Goal: Transaction & Acquisition: Purchase product/service

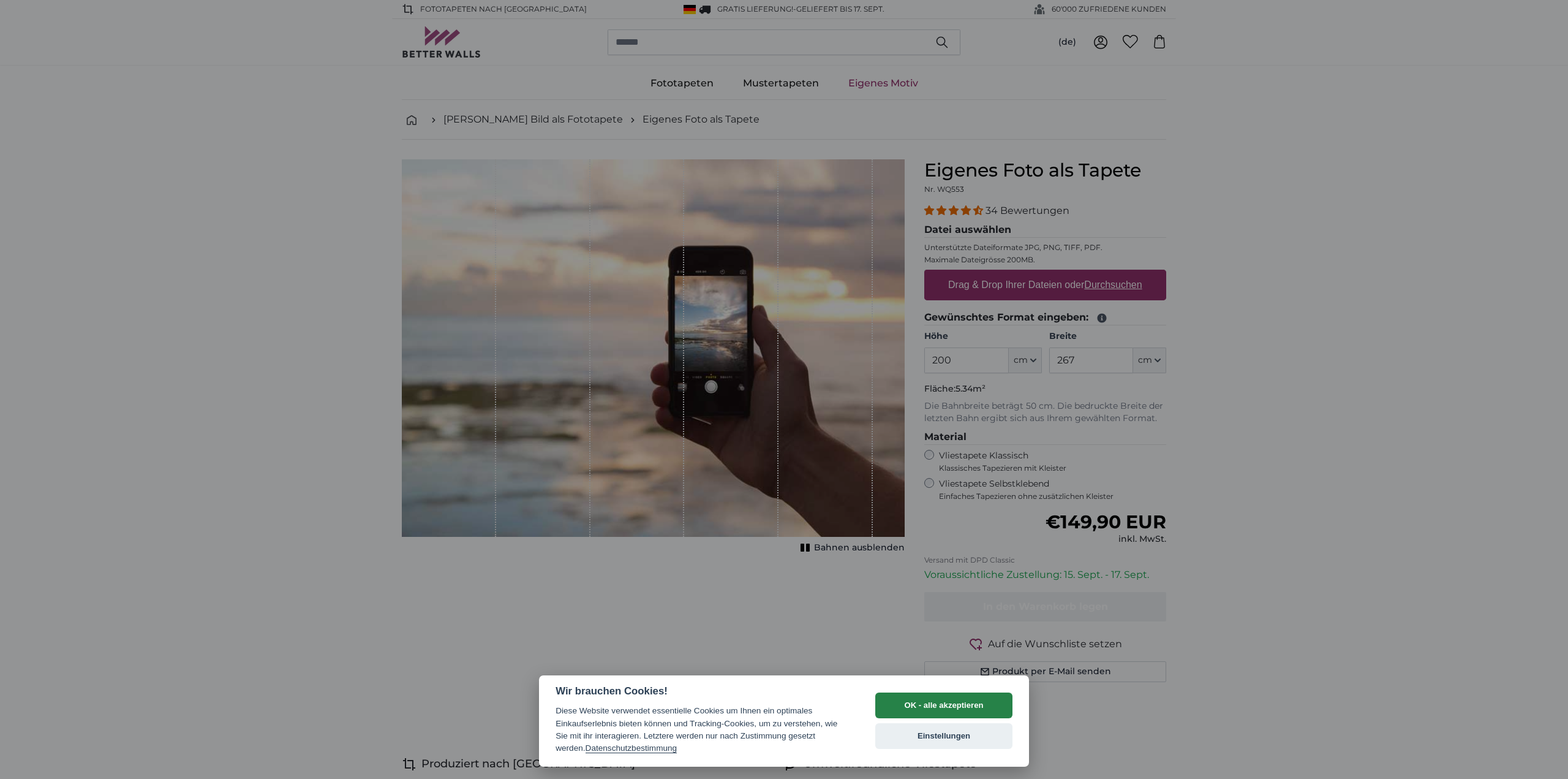
click at [953, 701] on button "OK - alle akzeptieren" at bounding box center [943, 705] width 137 height 26
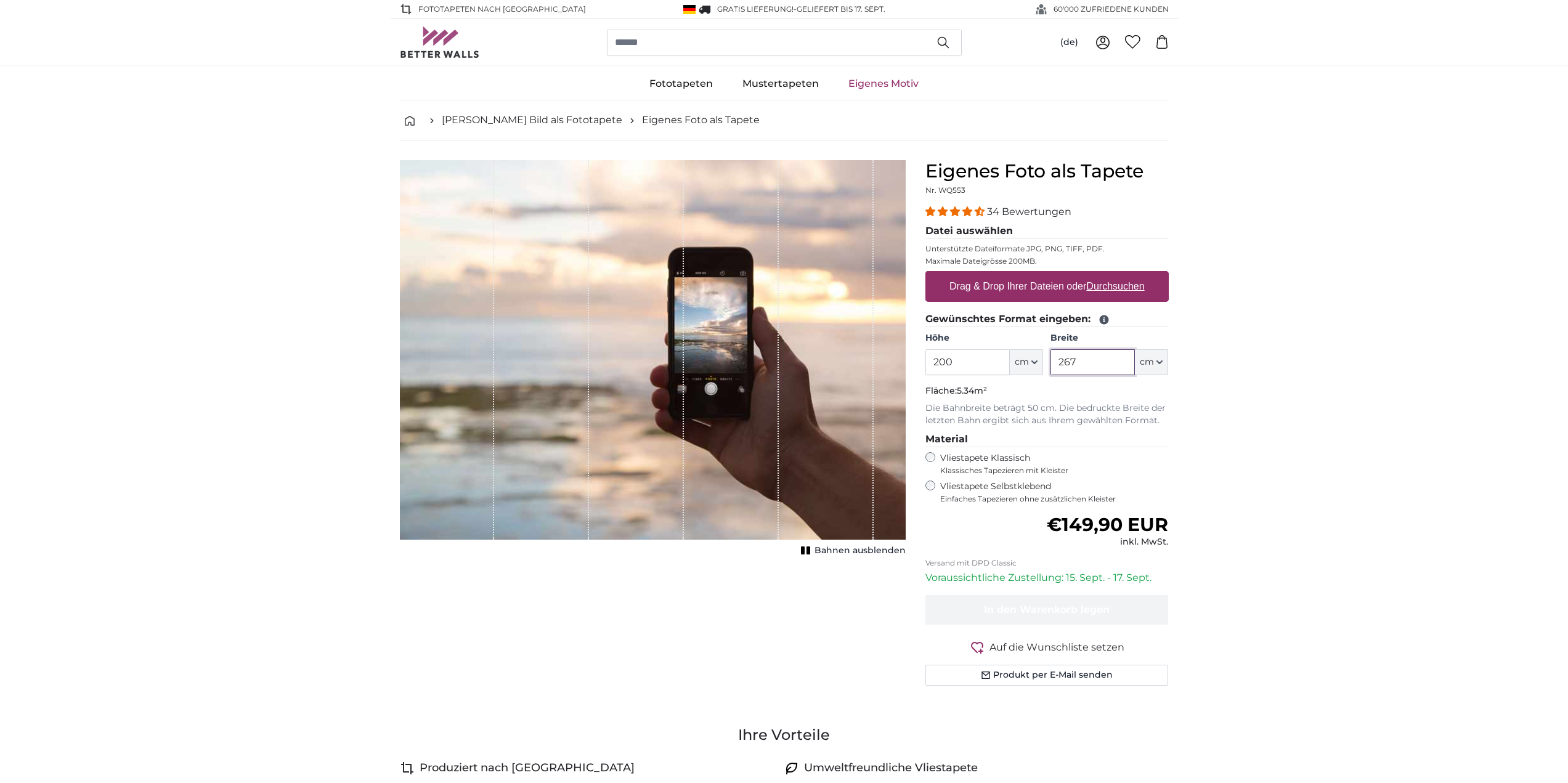
drag, startPoint x: 1082, startPoint y: 357, endPoint x: 1055, endPoint y: 359, distance: 27.1
click at [1055, 359] on input "267" at bounding box center [1092, 362] width 84 height 26
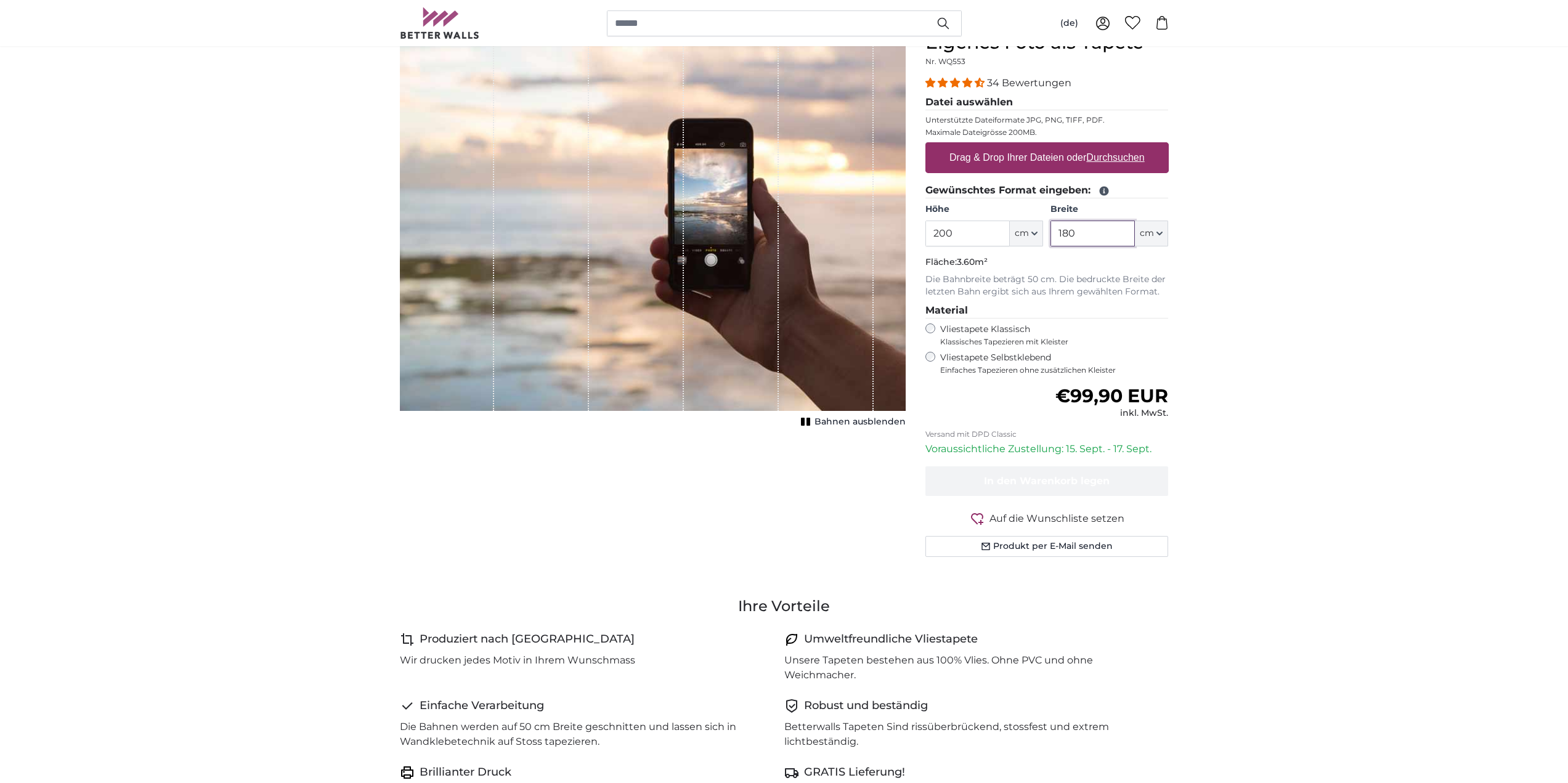
scroll to position [61, 0]
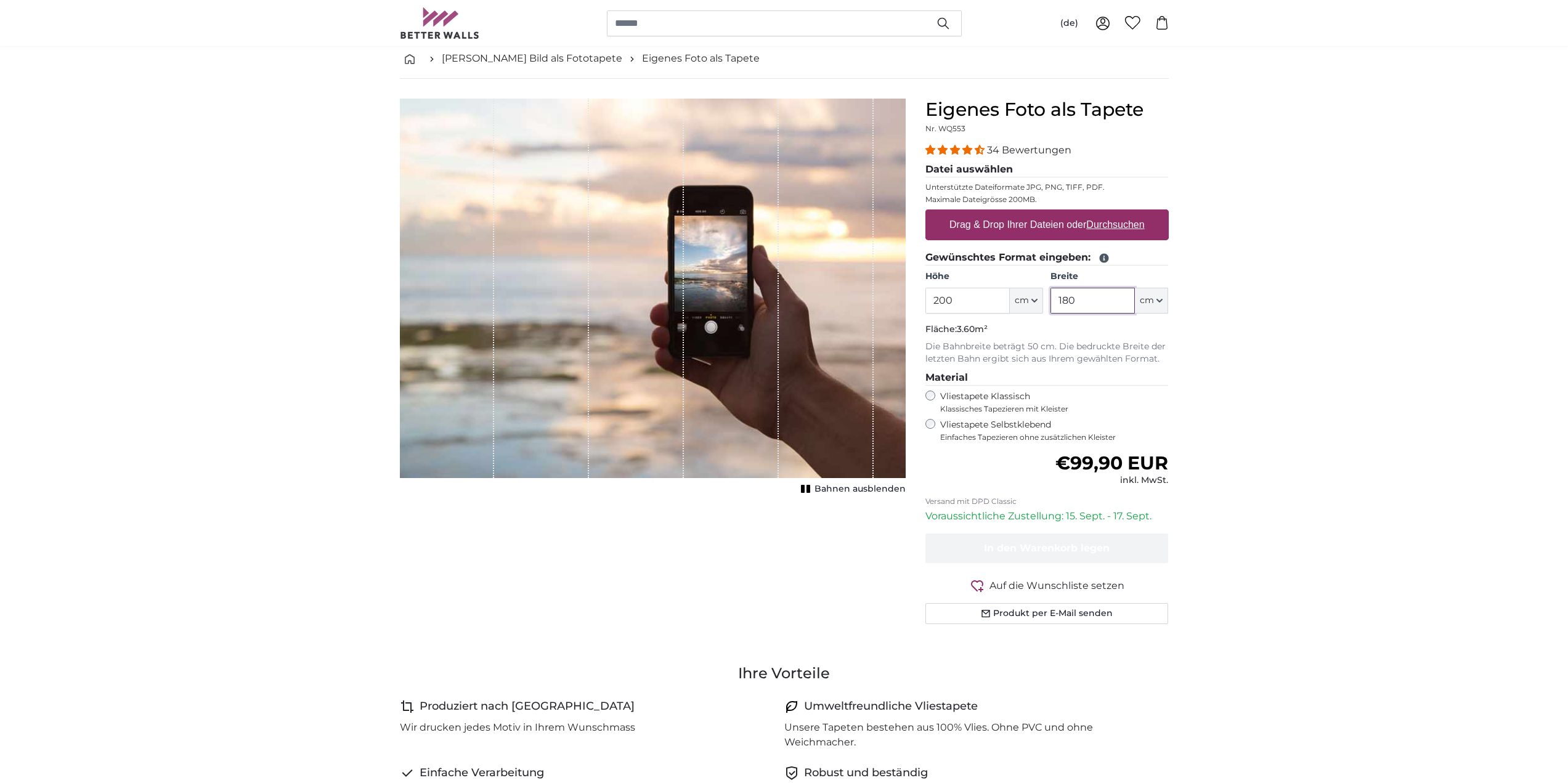
type input "180"
click at [957, 300] on input "200" at bounding box center [967, 300] width 84 height 26
drag, startPoint x: 959, startPoint y: 300, endPoint x: 930, endPoint y: 298, distance: 29.1
click at [930, 298] on input "200" at bounding box center [967, 300] width 84 height 26
type input "150"
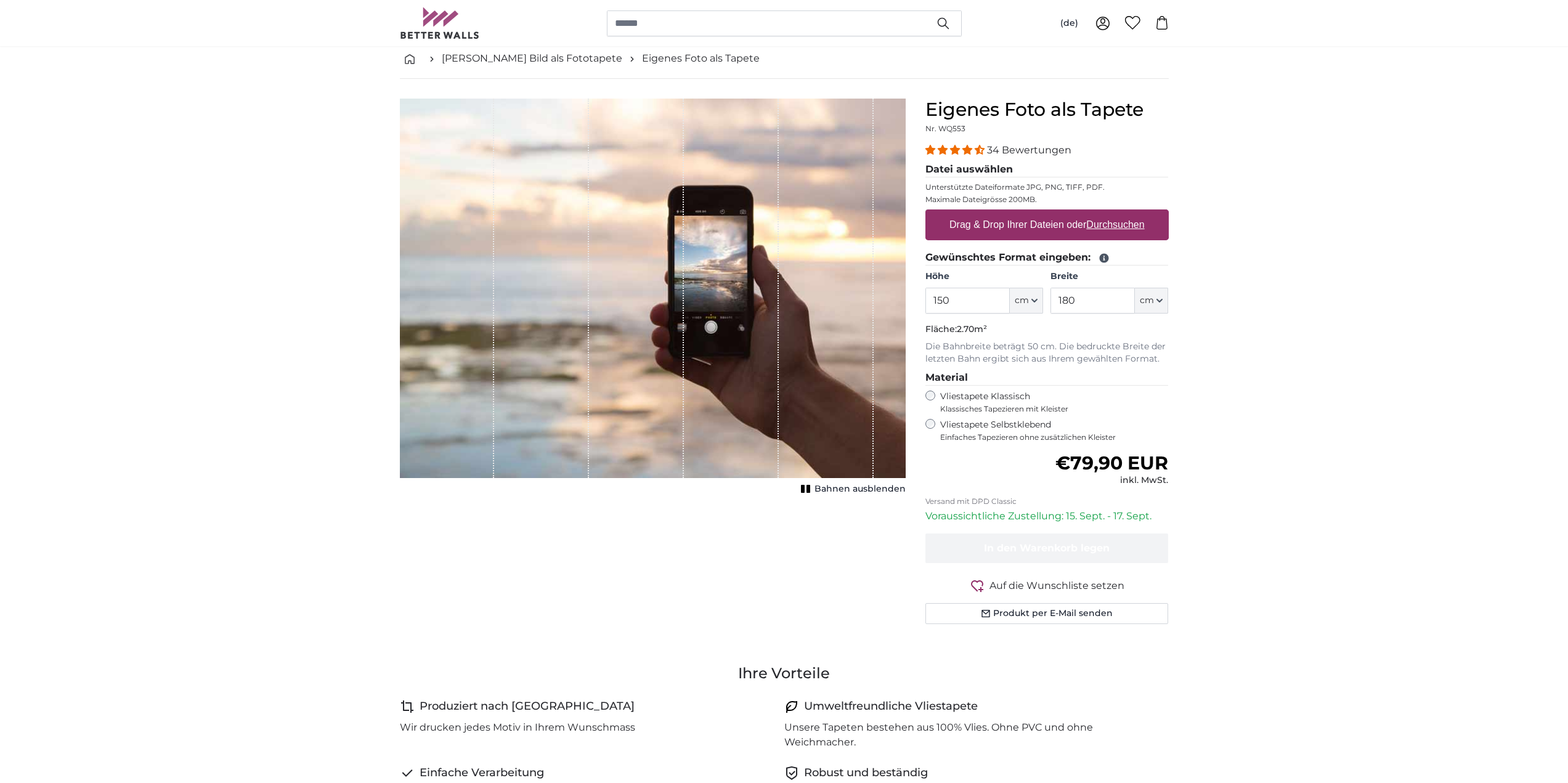
click at [1039, 224] on label "Drag & Drop Ihrer Dateien oder Durchsuchen" at bounding box center [1047, 224] width 205 height 25
click at [1039, 213] on input "Drag & Drop Ihrer Dateien oder Durchsuchen" at bounding box center [1047, 211] width 243 height 4
type input "**********"
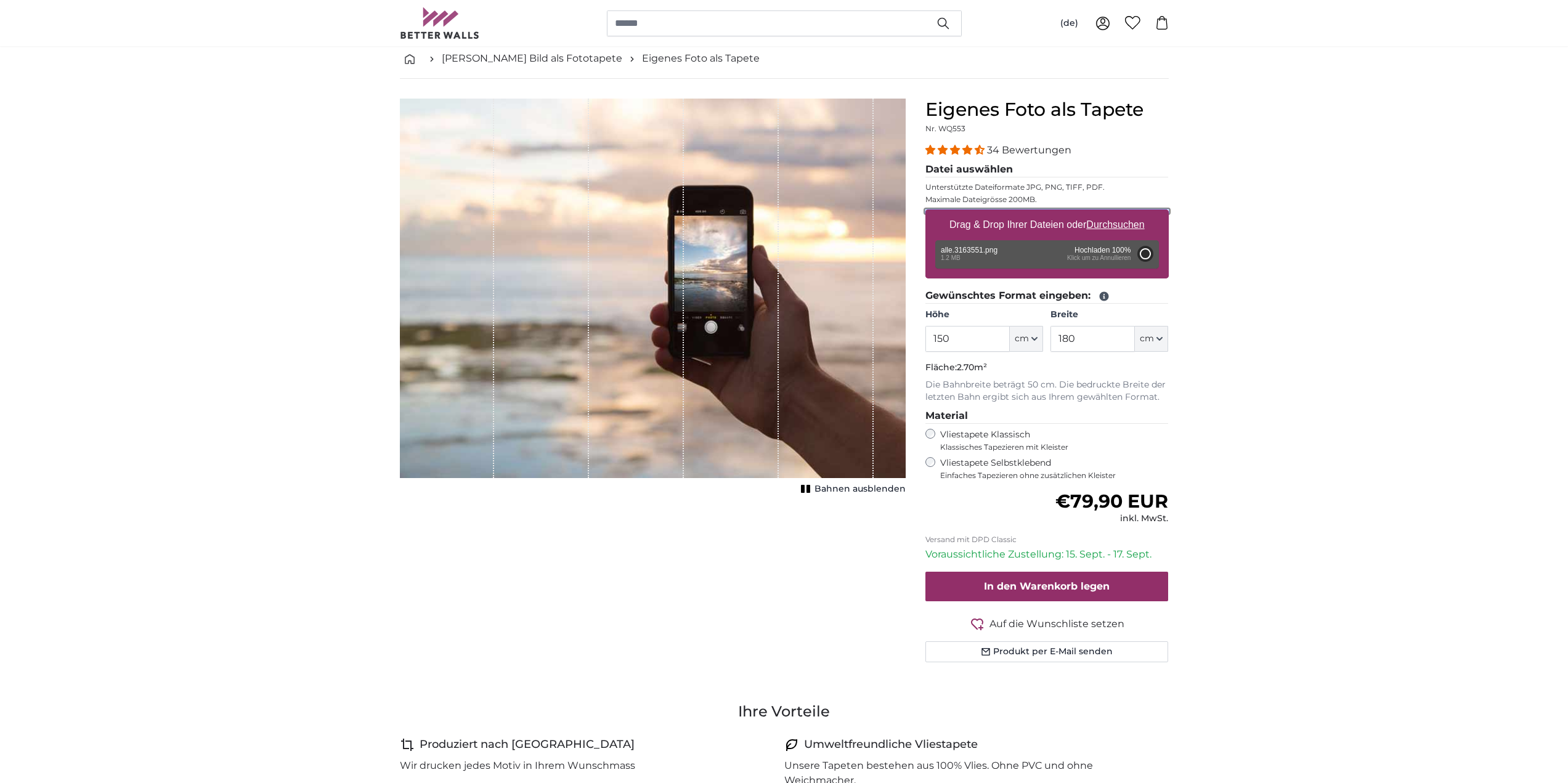
type input "71"
type input "126.4"
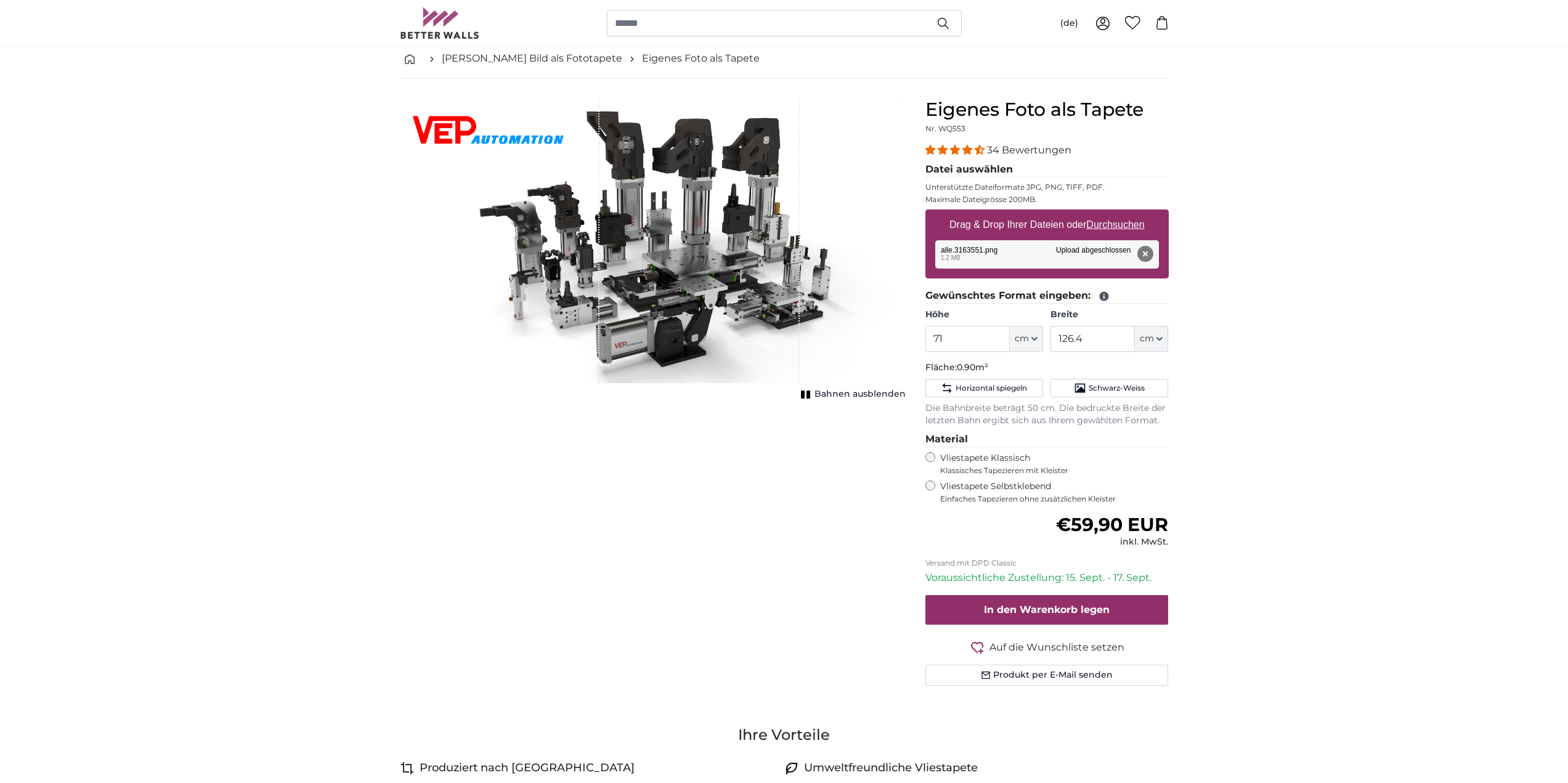
click at [845, 389] on span "Bahnen ausblenden" at bounding box center [860, 394] width 91 height 12
click at [845, 389] on span "Bahnen einblenden" at bounding box center [860, 394] width 90 height 12
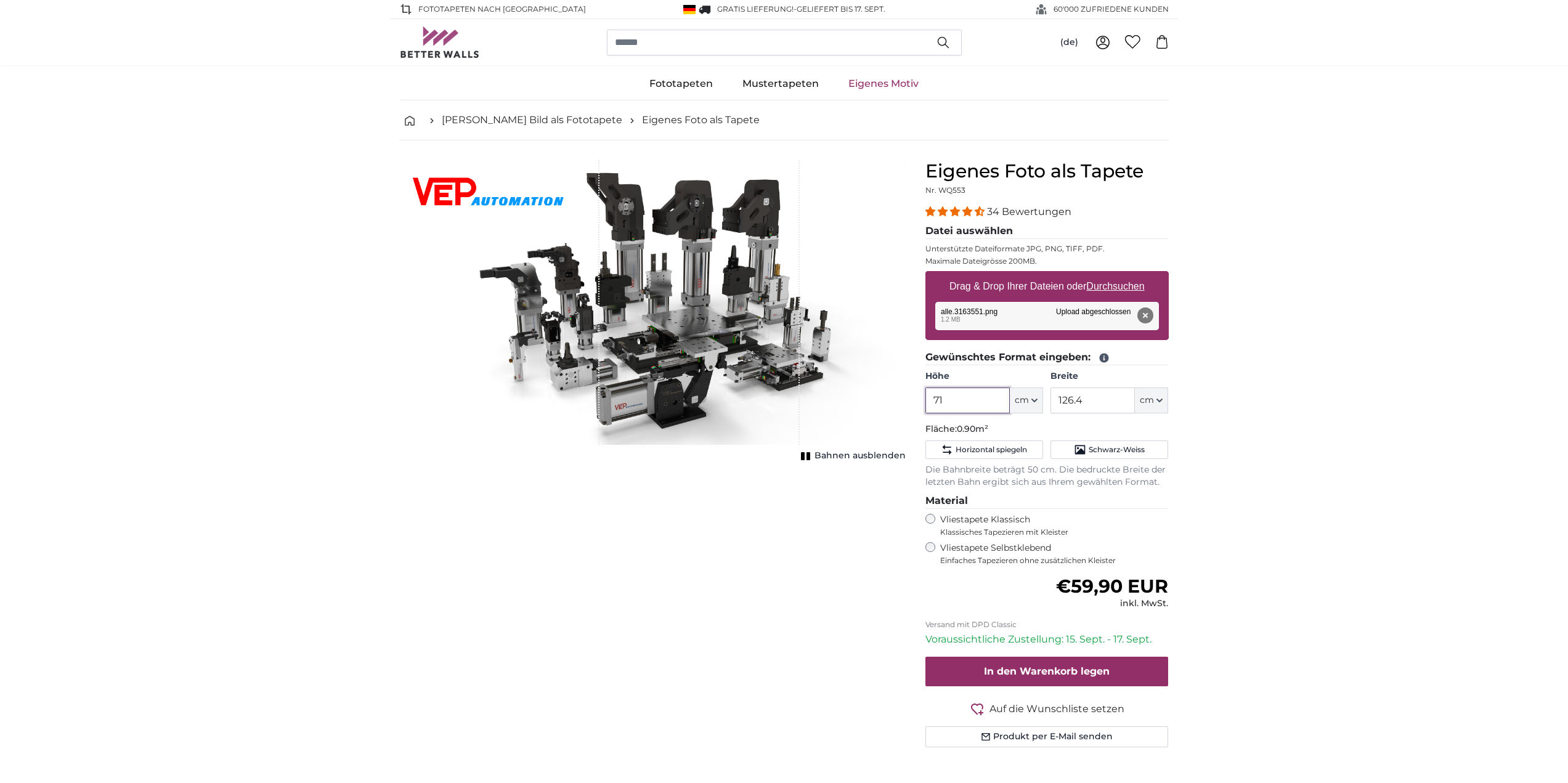
drag, startPoint x: 948, startPoint y: 397, endPoint x: 925, endPoint y: 395, distance: 23.1
click at [925, 395] on input "71" at bounding box center [967, 401] width 84 height 26
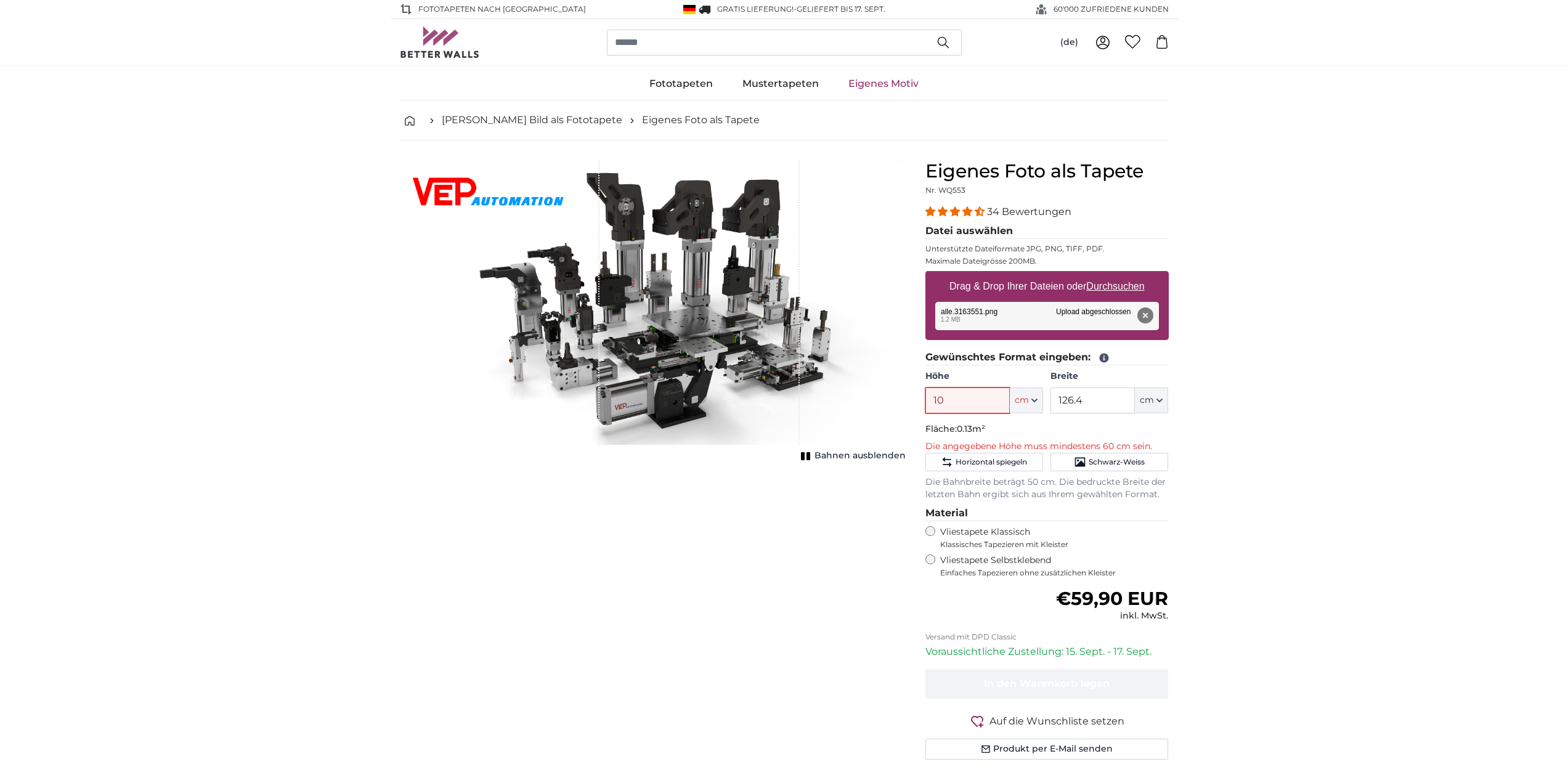
type input "1"
drag, startPoint x: 950, startPoint y: 398, endPoint x: 918, endPoint y: 398, distance: 32.0
click at [918, 398] on div "Eigenes Foto als Tapete Nr. WQ553 34 Bewertungen Datei auswählen Unterstützte D…" at bounding box center [1047, 481] width 263 height 641
type input "76"
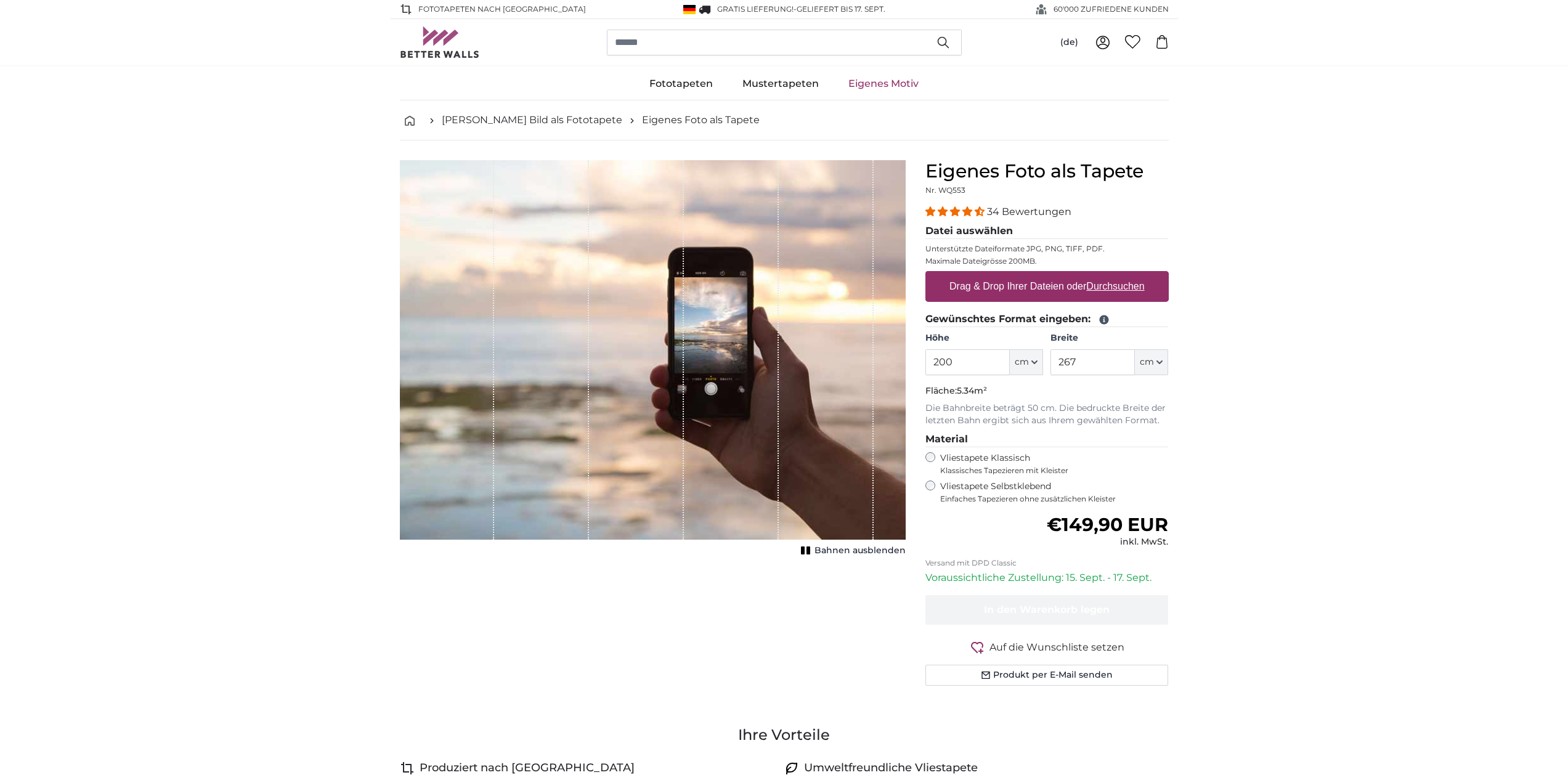
click at [1110, 281] on u "Durchsuchen" at bounding box center [1115, 286] width 58 height 11
click at [1110, 275] on input "Drag & Drop Ihrer Dateien oder Durchsuchen" at bounding box center [1047, 272] width 243 height 4
type input "**********"
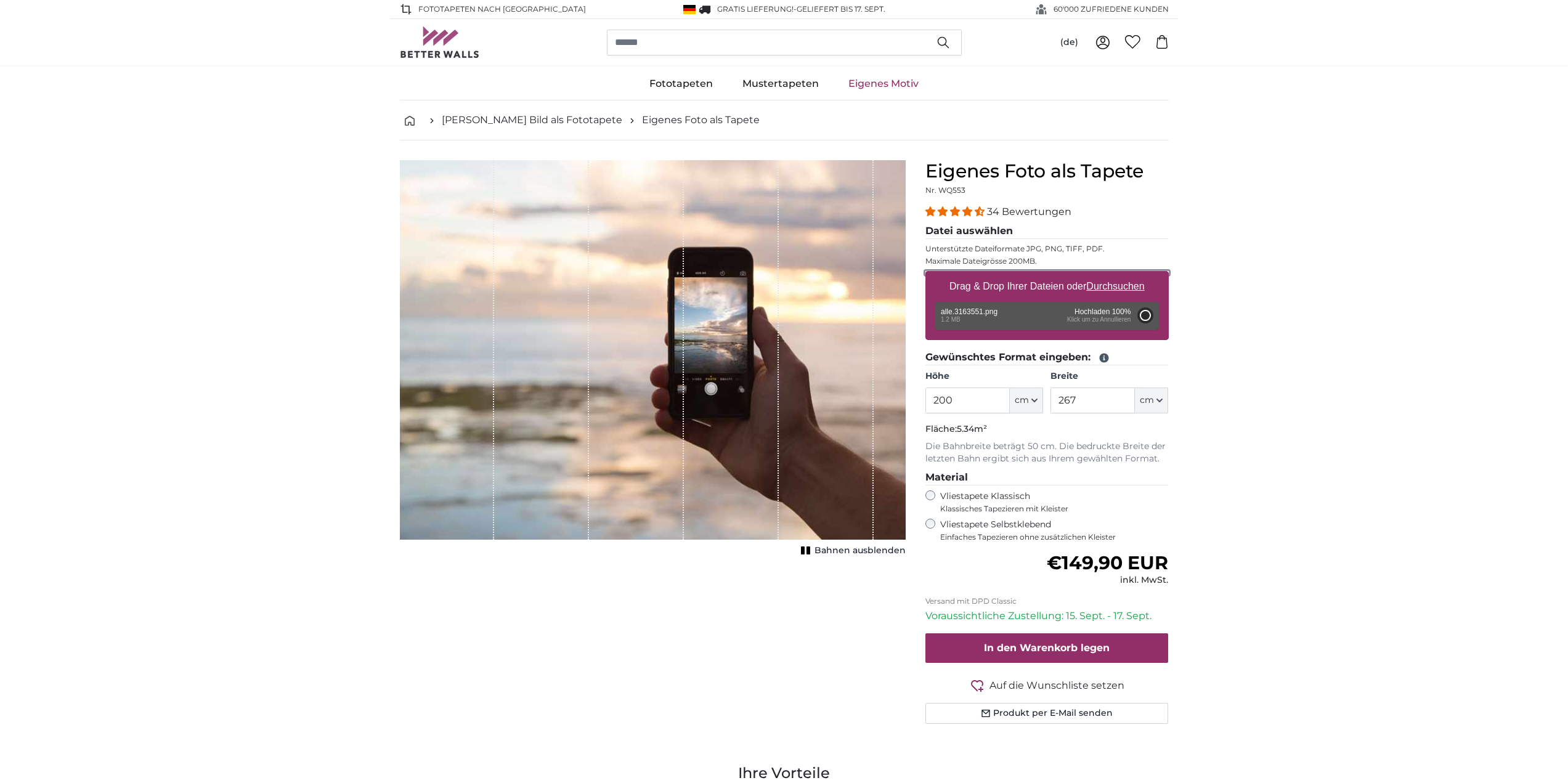
type input "71"
type input "126.4"
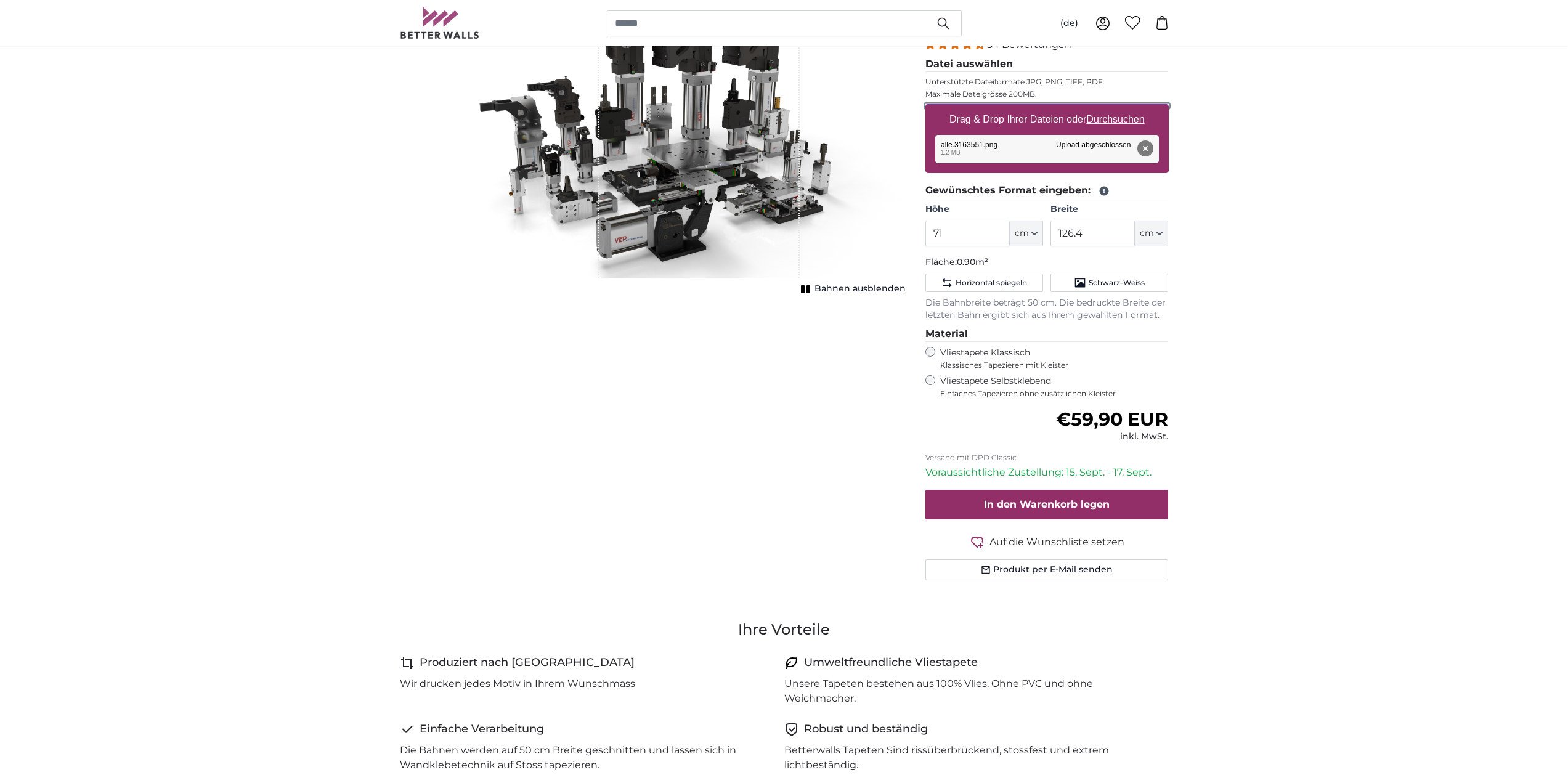
scroll to position [185, 0]
